Goal: Task Accomplishment & Management: Manage account settings

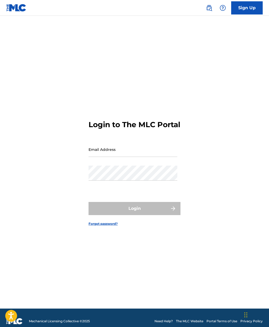
click at [96, 157] on input "Email Address" at bounding box center [133, 149] width 89 height 15
type input "[EMAIL_ADDRESS][DOMAIN_NAME]"
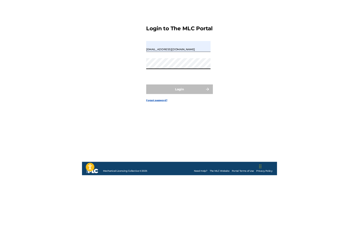
scroll to position [28, 0]
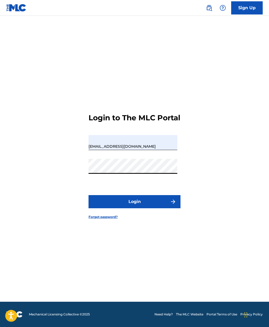
click at [104, 195] on button "Login" at bounding box center [135, 201] width 92 height 13
click at [110, 195] on button "Login" at bounding box center [135, 201] width 92 height 13
click at [97, 195] on button "Login" at bounding box center [135, 201] width 92 height 13
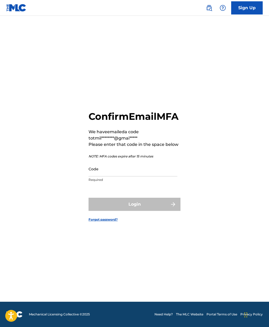
click at [95, 166] on input "Code" at bounding box center [133, 168] width 89 height 15
paste input "919608"
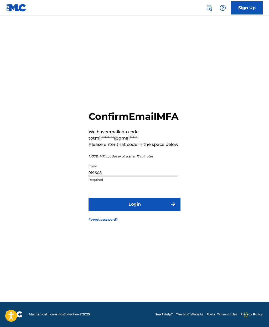
type input "919608"
click at [62, 152] on div "Confirm Email MFA We have emailed a code to tmil********@gmai***** Please enter…" at bounding box center [134, 161] width 269 height 279
click at [111, 201] on button "Login" at bounding box center [135, 204] width 92 height 13
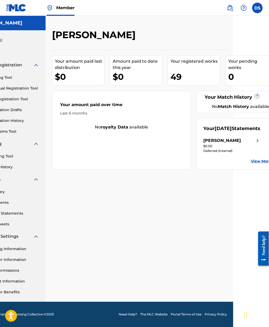
scroll to position [21, 45]
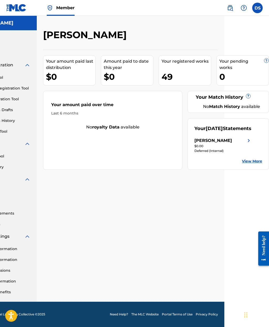
click at [248, 158] on link "View More" at bounding box center [252, 161] width 20 height 6
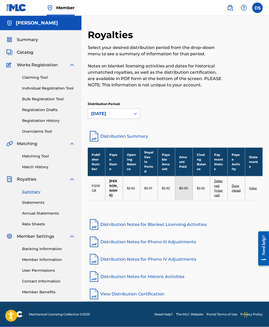
scroll to position [21, 0]
